Goal: Task Accomplishment & Management: Use online tool/utility

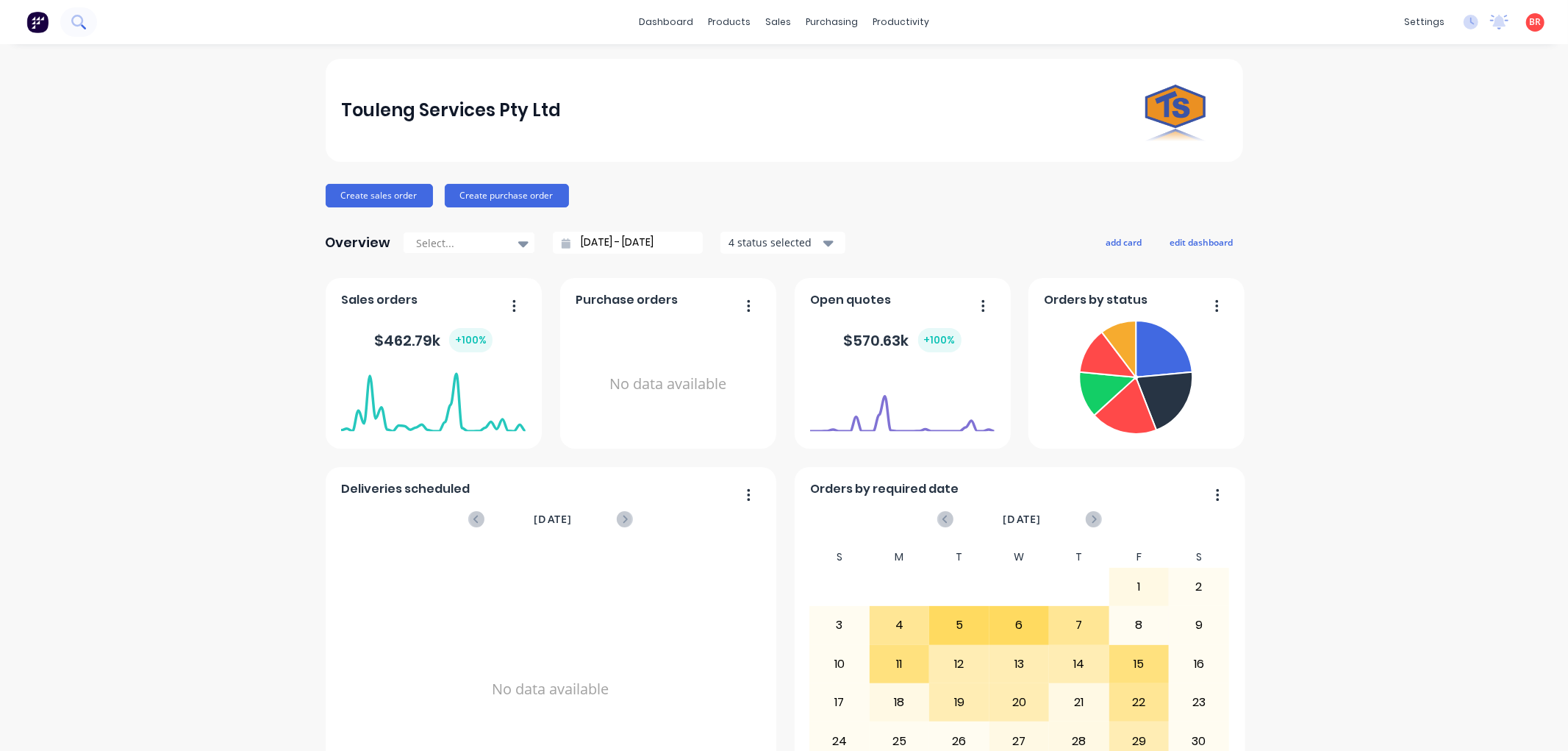
click at [81, 18] on icon at bounding box center [77, 21] width 12 height 12
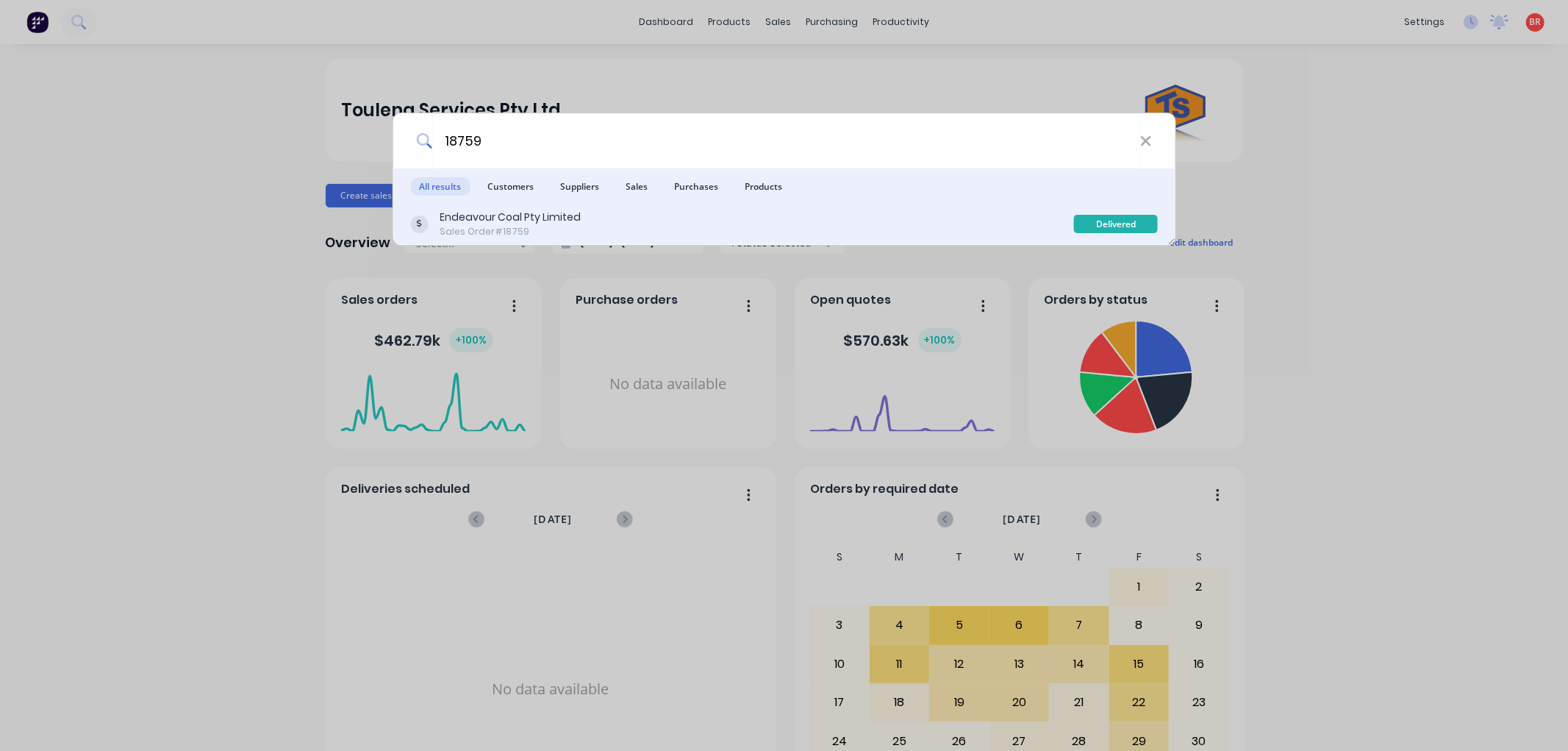
type input "18759"
click at [612, 226] on div "Endeavour Coal Pty Limited Sales Order #18759" at bounding box center [742, 223] width 663 height 29
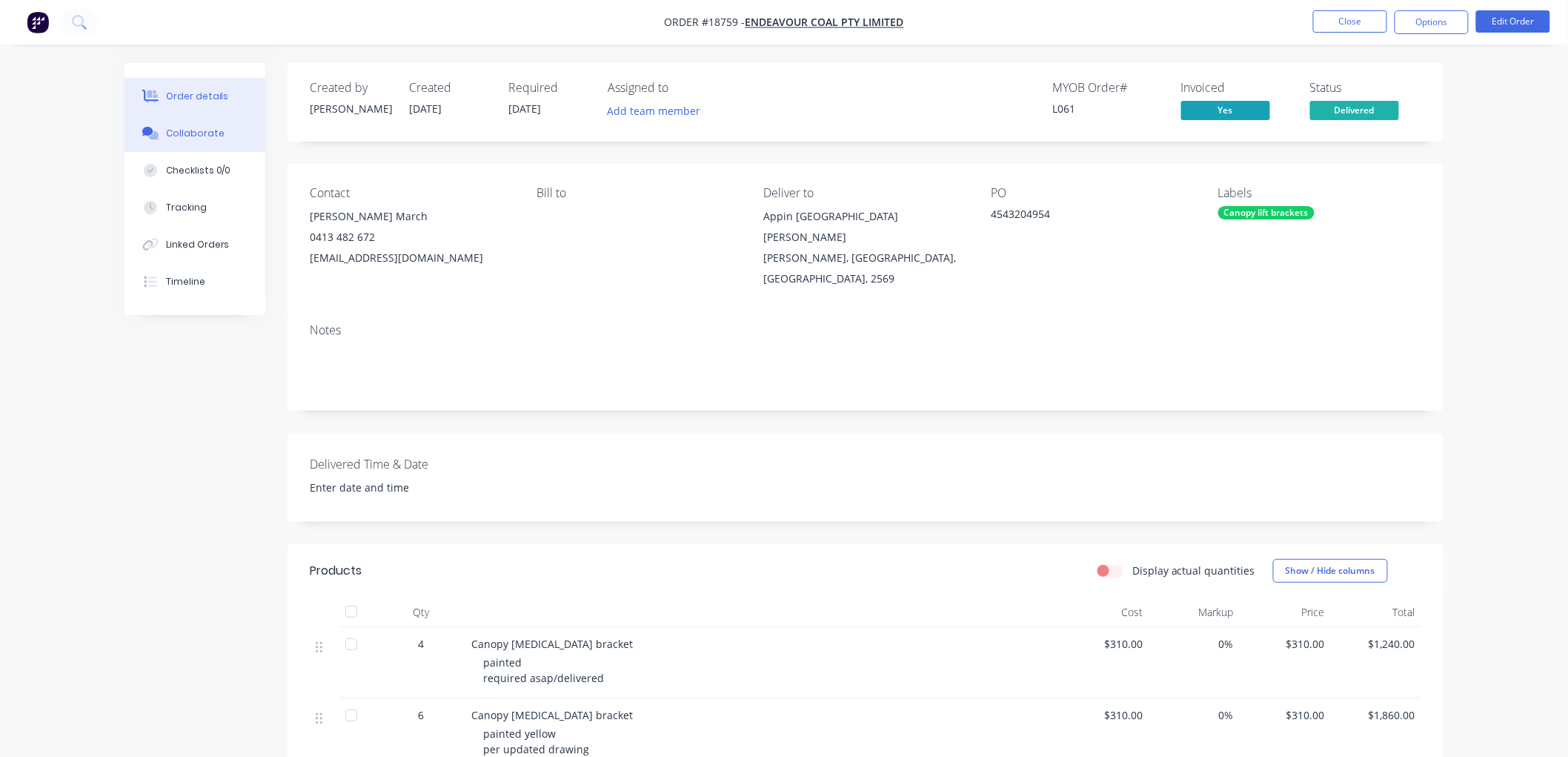
click at [212, 136] on div "Collaborate" at bounding box center [195, 134] width 59 height 13
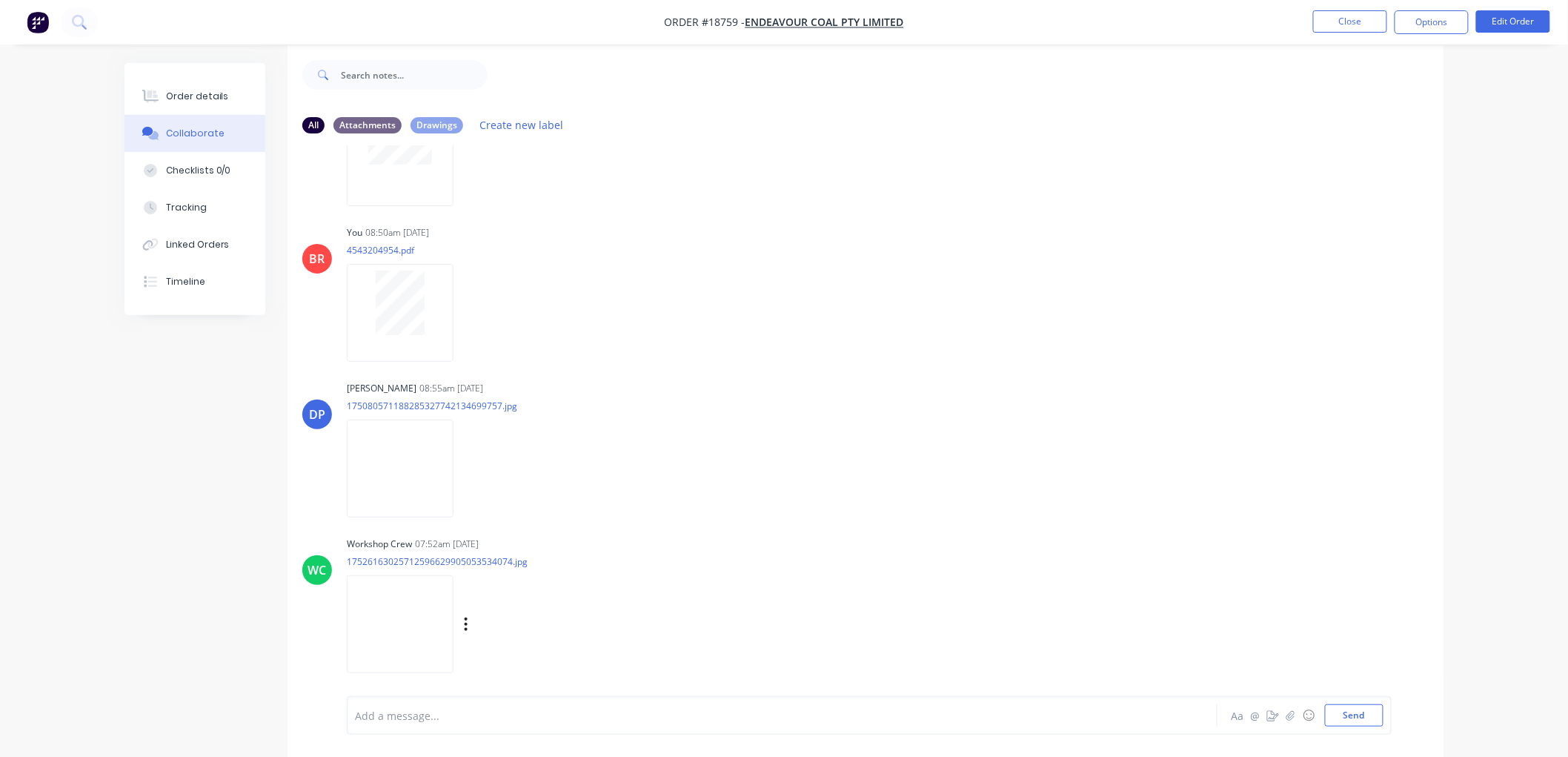
scroll to position [23, 0]
click at [422, 636] on img at bounding box center [400, 619] width 107 height 97
click at [1359, 19] on button "Close" at bounding box center [1350, 22] width 74 height 22
